Goal: Find specific page/section: Find specific page/section

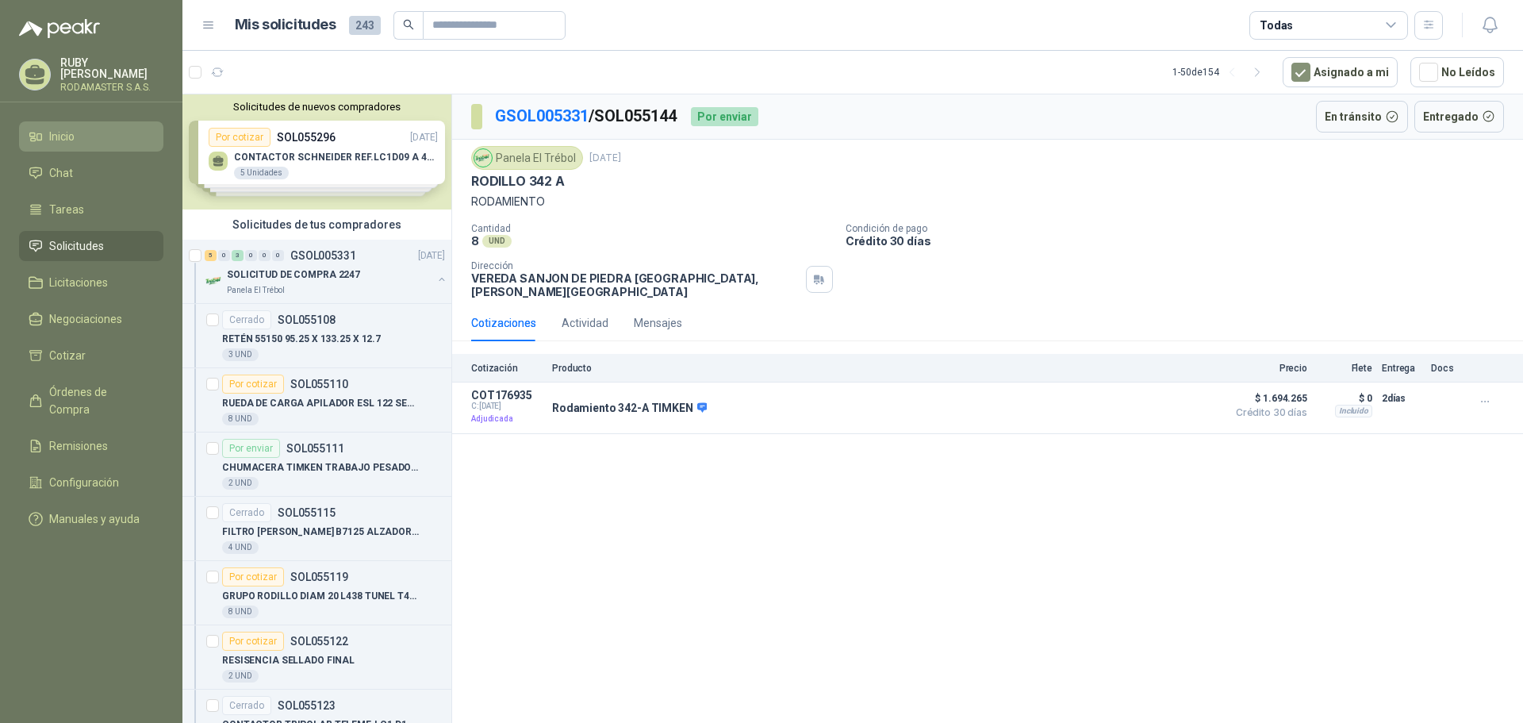
click at [45, 136] on li "Inicio" at bounding box center [91, 136] width 125 height 17
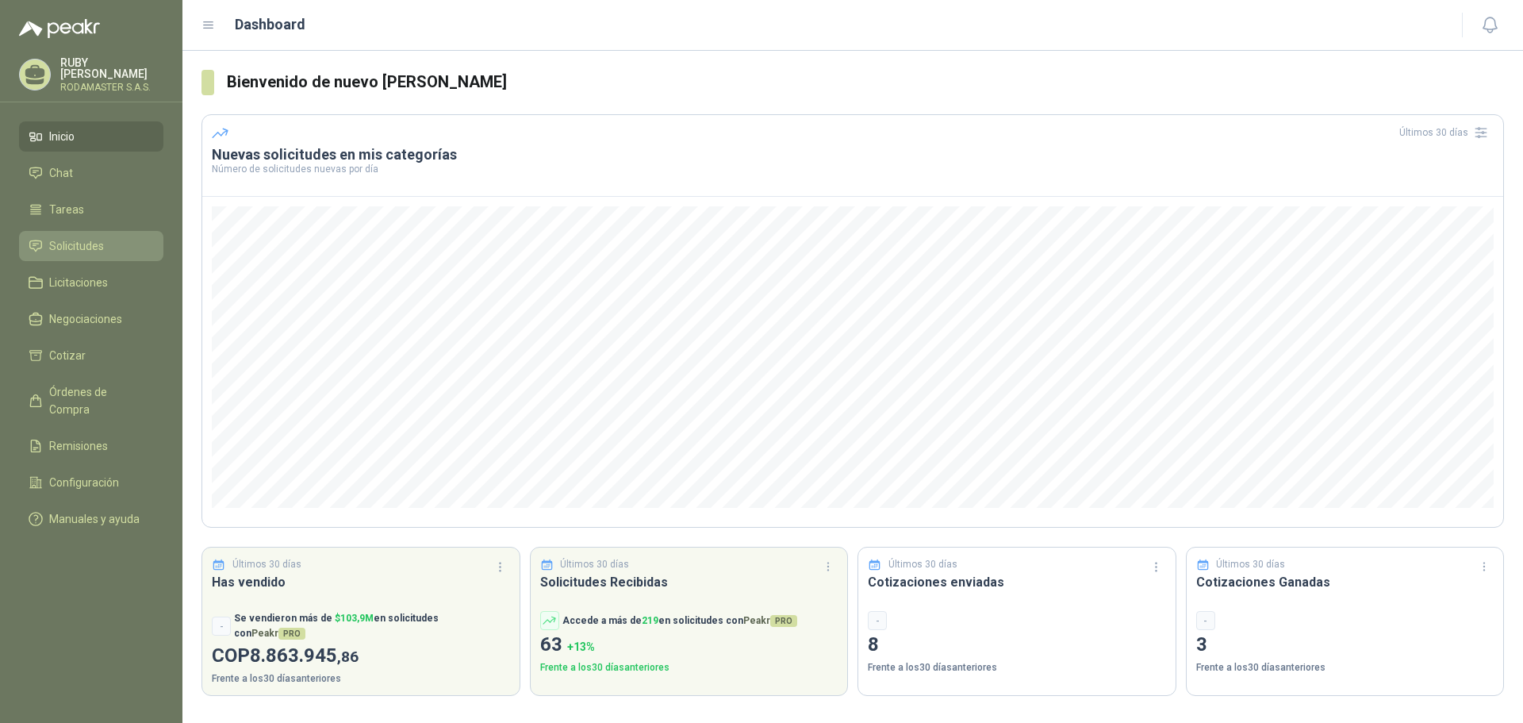
click at [114, 249] on li "Solicitudes" at bounding box center [91, 245] width 125 height 17
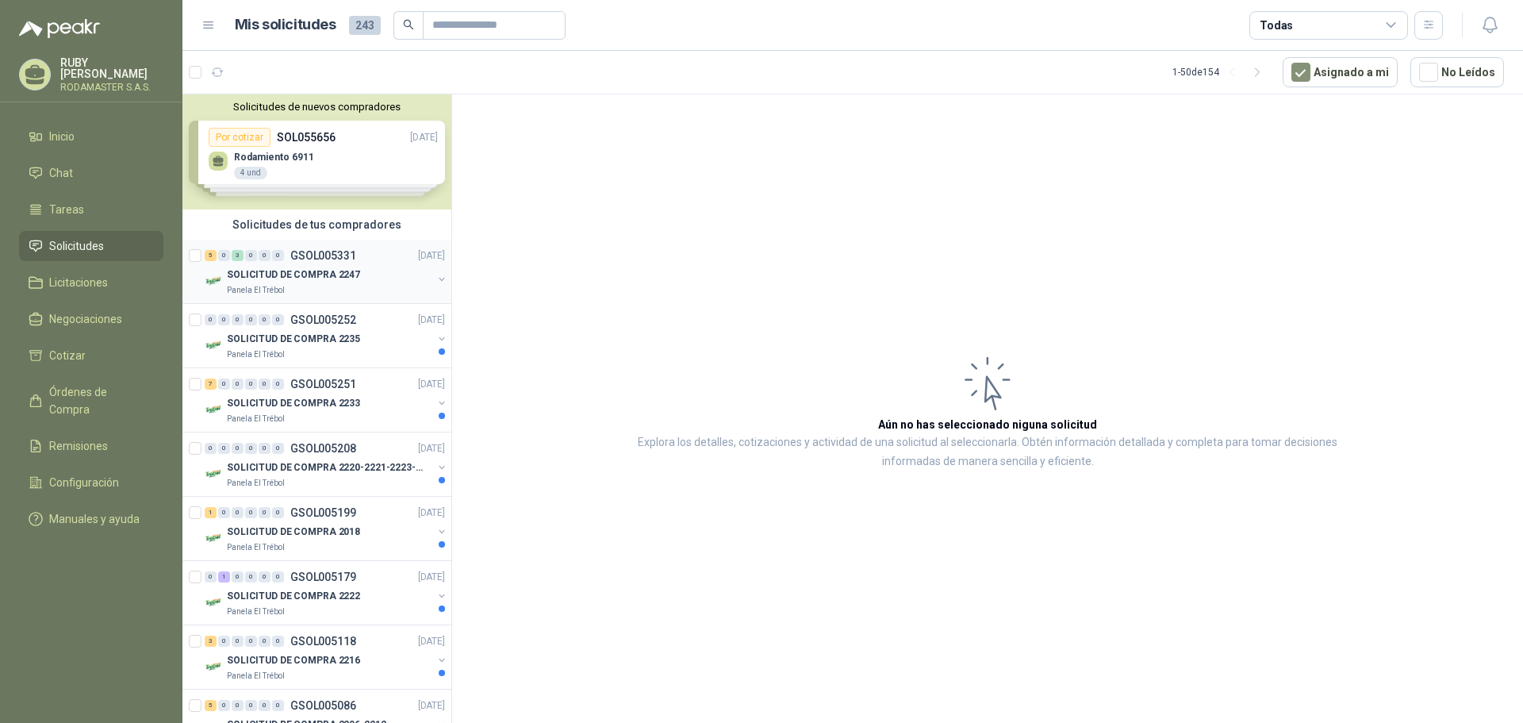
click at [328, 293] on div "Panela El Trébol" at bounding box center [329, 290] width 205 height 13
